Goal: Use online tool/utility: Utilize a website feature to perform a specific function

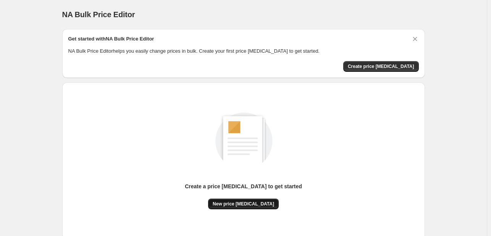
drag, startPoint x: 264, startPoint y: 191, endPoint x: 257, endPoint y: 204, distance: 14.7
click at [264, 191] on div "Create a price [MEDICAL_DATA] to get started" at bounding box center [243, 188] width 117 height 10
click at [253, 206] on span "New price [MEDICAL_DATA]" at bounding box center [244, 204] width 62 height 6
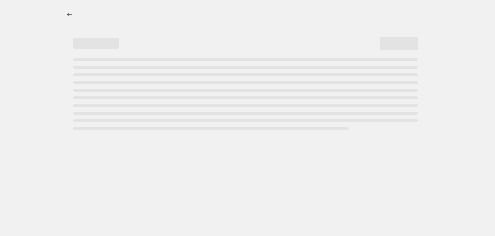
select select "percentage"
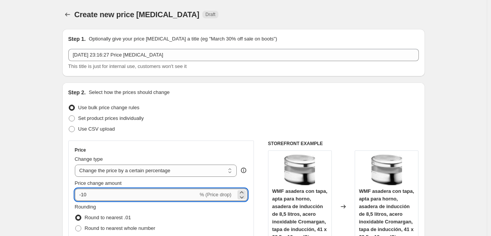
click at [109, 196] on input "-10" at bounding box center [136, 195] width 123 height 12
type input "-1"
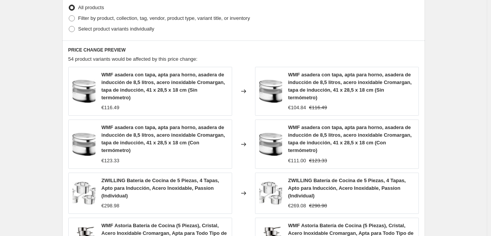
scroll to position [593, 0]
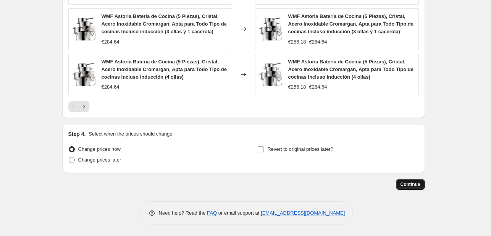
type input "-20"
click at [415, 186] on span "Continue" at bounding box center [411, 185] width 20 height 6
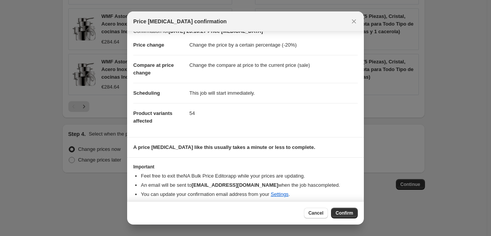
scroll to position [15, 0]
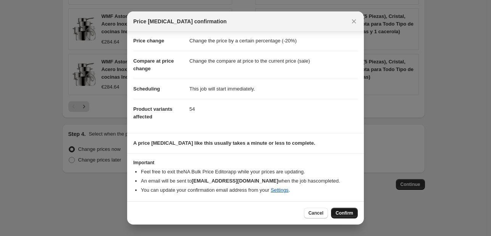
click at [337, 213] on span "Confirm" at bounding box center [345, 213] width 18 height 6
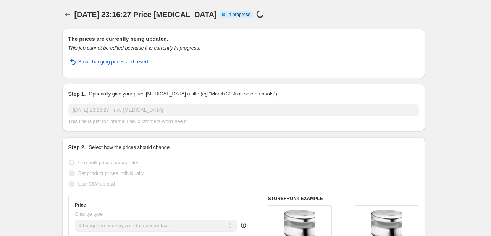
select select "percentage"
